Goal: Navigation & Orientation: Find specific page/section

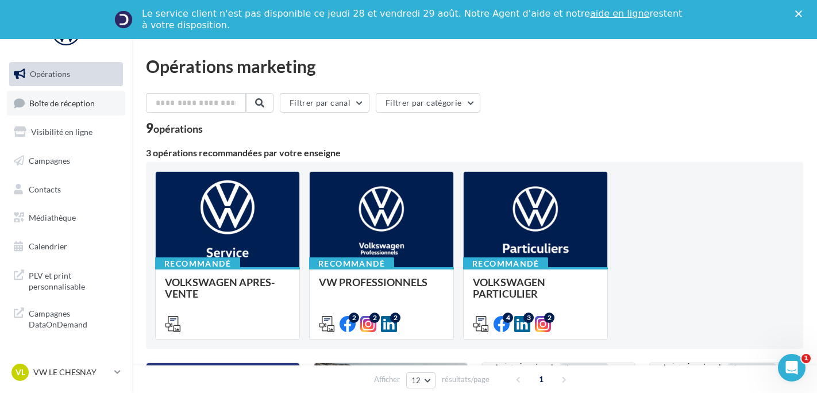
click at [57, 111] on link "Boîte de réception" at bounding box center [66, 103] width 118 height 25
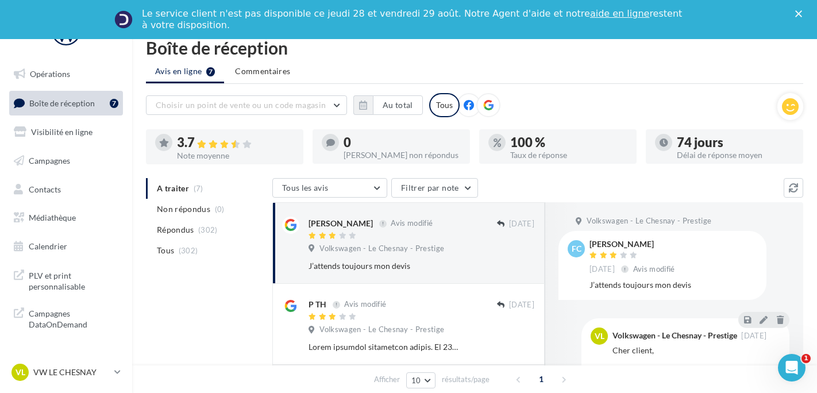
click at [103, 389] on div "VL VW LE CHESNAY vw-lec-ale" at bounding box center [66, 377] width 132 height 32
click at [103, 385] on div "VL VW LE CHESNAY vw-lec-ale" at bounding box center [66, 377] width 132 height 32
click at [104, 375] on p "VW LE CHESNAY" at bounding box center [71, 372] width 76 height 11
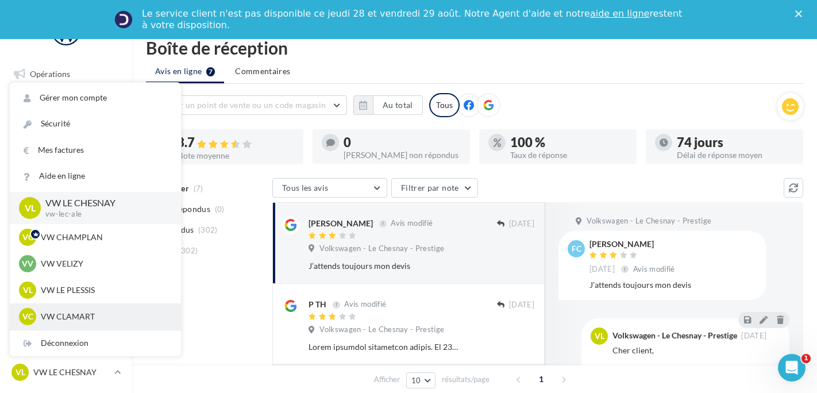
click at [101, 312] on p "VW CLAMART" at bounding box center [104, 316] width 126 height 11
